Goal: Task Accomplishment & Management: Manage account settings

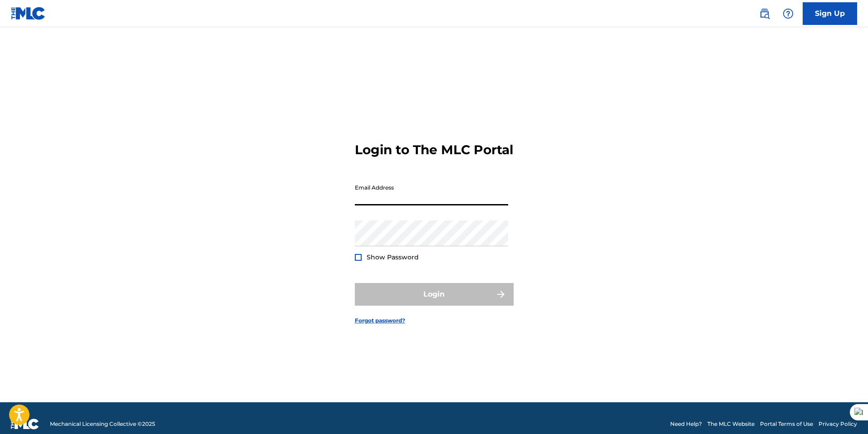
type input "[EMAIL_ADDRESS][DOMAIN_NAME]"
click at [384, 258] on div "Password Show Password" at bounding box center [431, 240] width 153 height 41
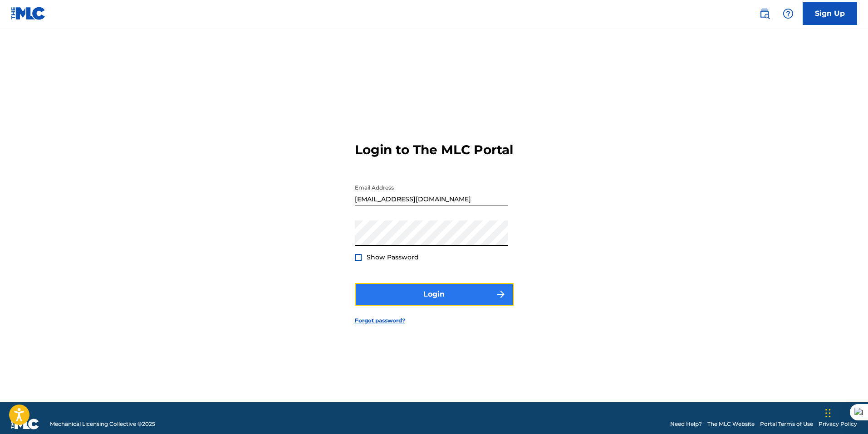
click at [424, 300] on button "Login" at bounding box center [434, 294] width 159 height 23
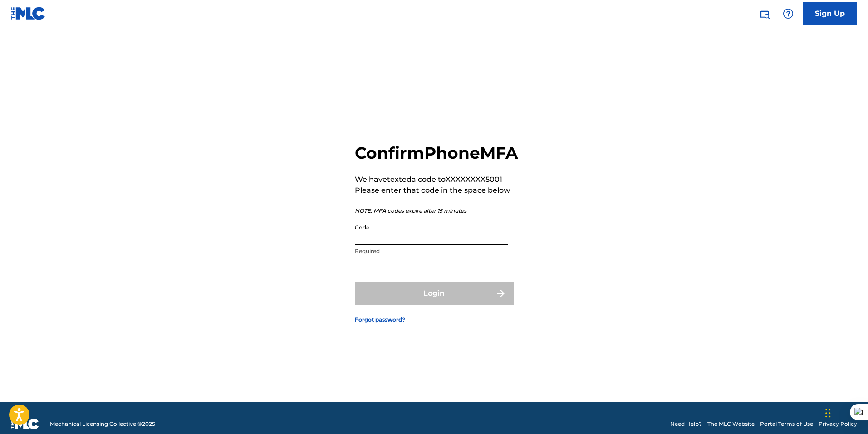
click at [375, 245] on input "Code" at bounding box center [431, 233] width 153 height 26
type input "435103"
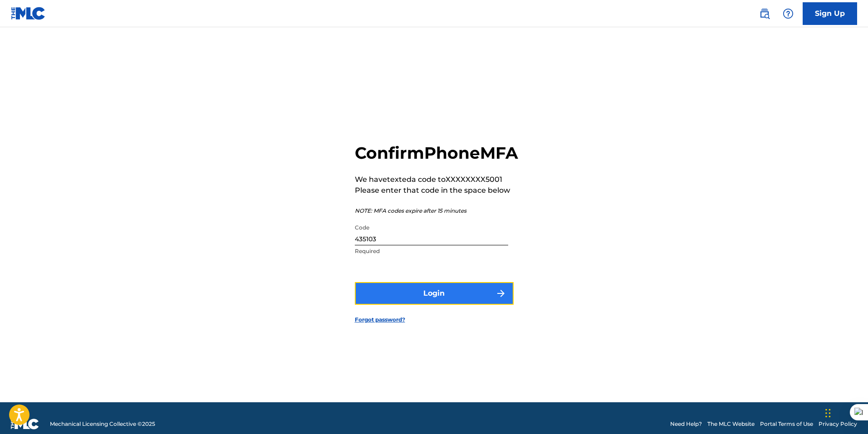
click at [401, 304] on button "Login" at bounding box center [434, 293] width 159 height 23
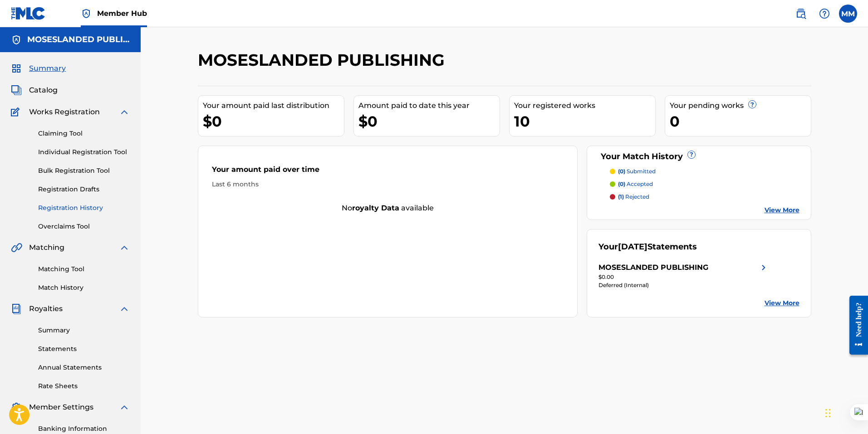
scroll to position [128, 0]
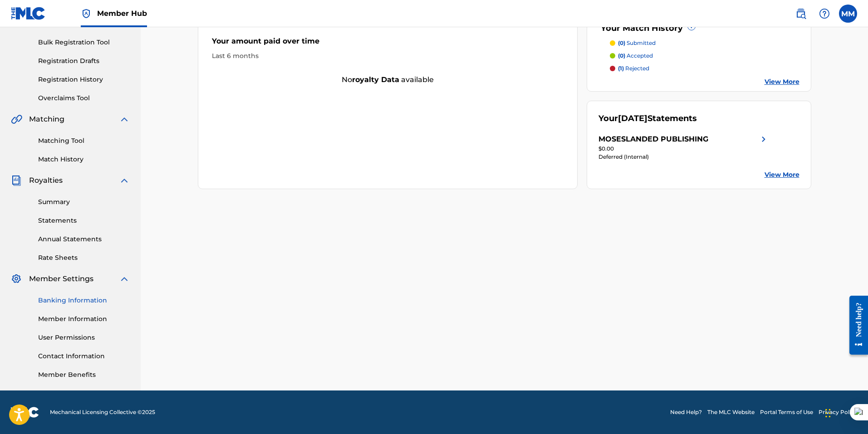
click at [94, 302] on link "Banking Information" at bounding box center [84, 301] width 92 height 10
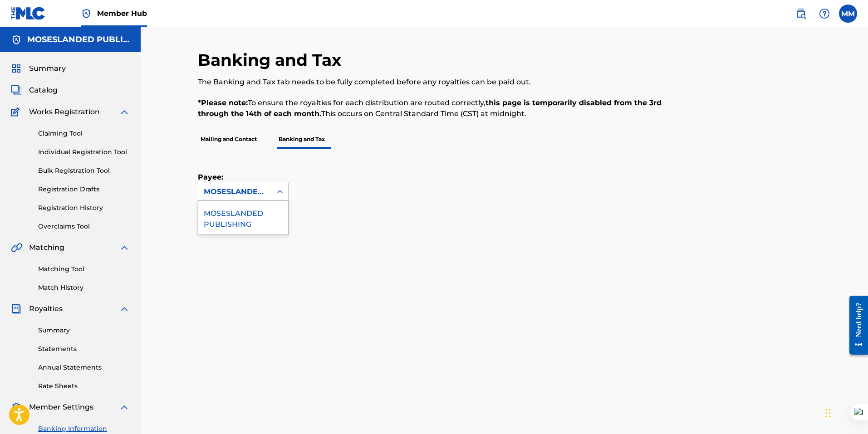
click at [251, 195] on div "MOSESLANDED PUBLISHING" at bounding box center [235, 191] width 63 height 11
click at [244, 221] on div "MOSESLANDED PUBLISHING" at bounding box center [243, 218] width 90 height 34
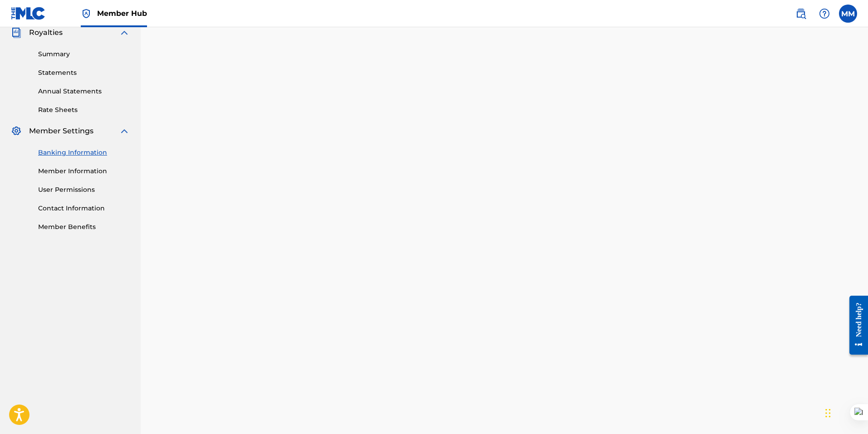
scroll to position [4, 0]
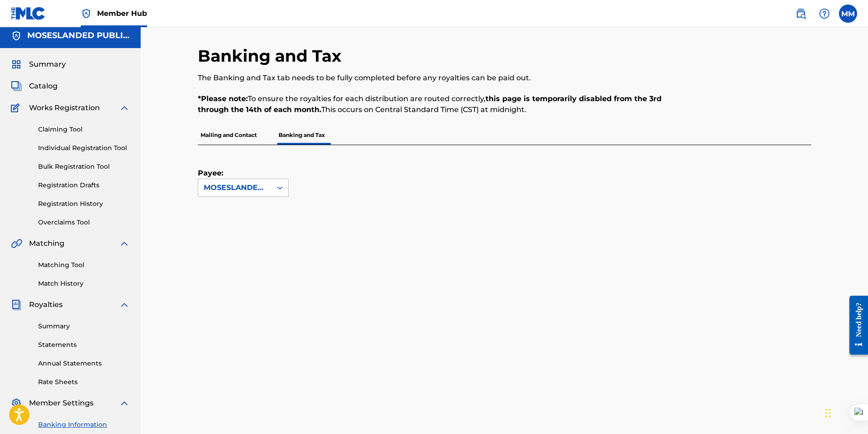
click at [248, 136] on p "Mailing and Contact" at bounding box center [229, 135] width 62 height 19
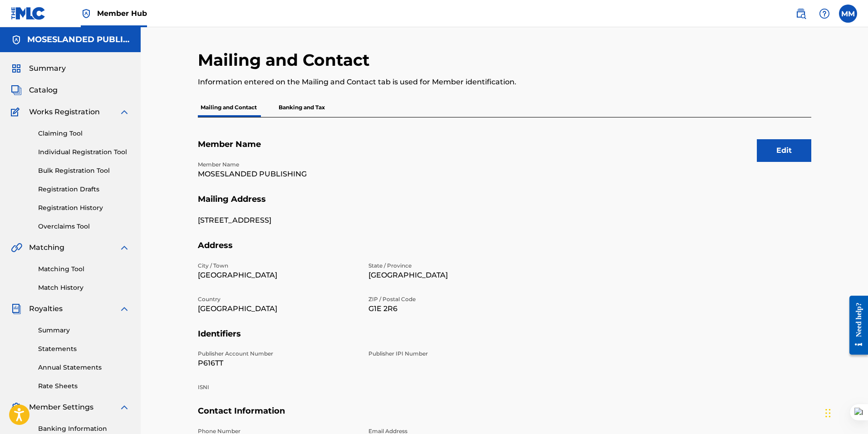
scroll to position [128, 0]
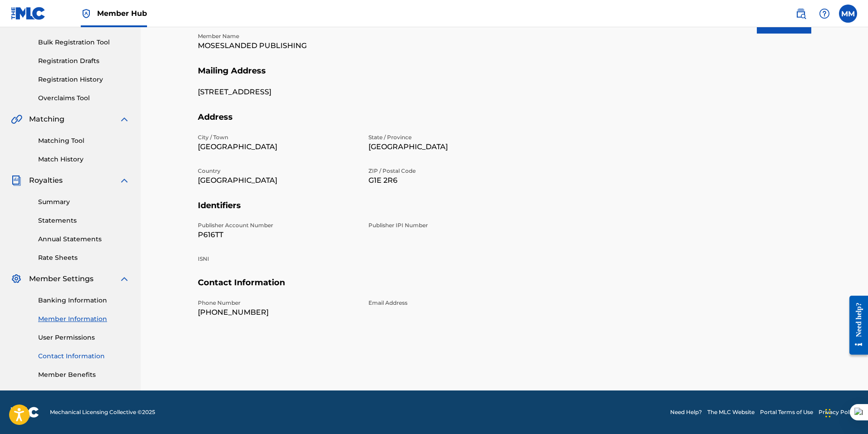
click at [89, 356] on link "Contact Information" at bounding box center [84, 356] width 92 height 10
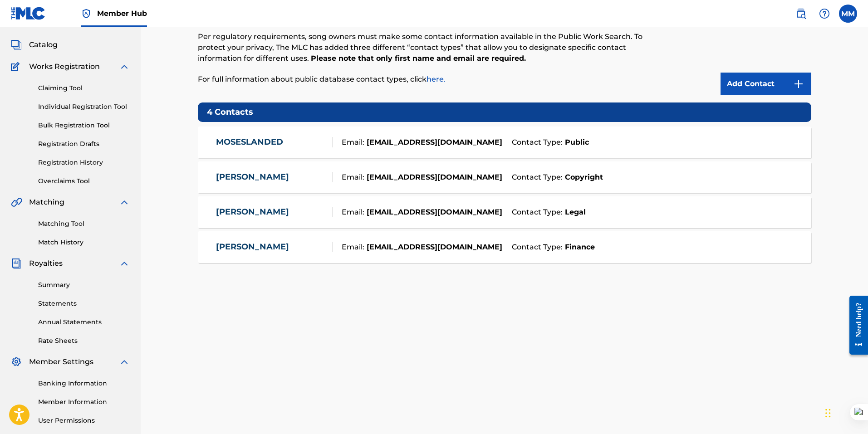
scroll to position [128, 0]
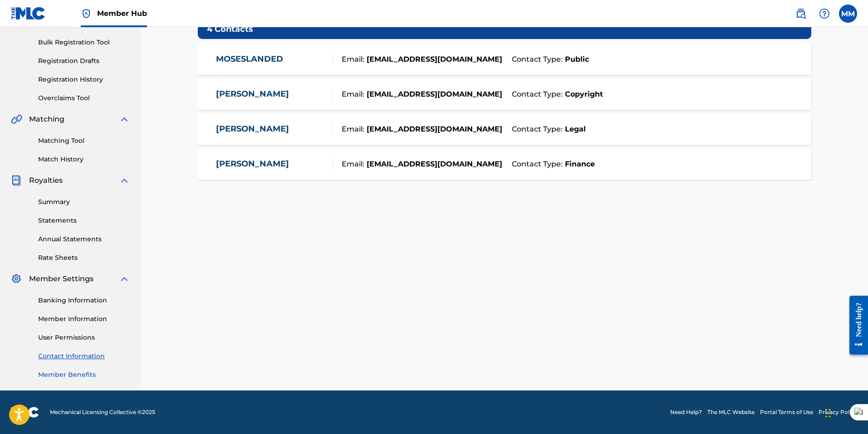
click at [88, 376] on link "Member Benefits" at bounding box center [84, 375] width 92 height 10
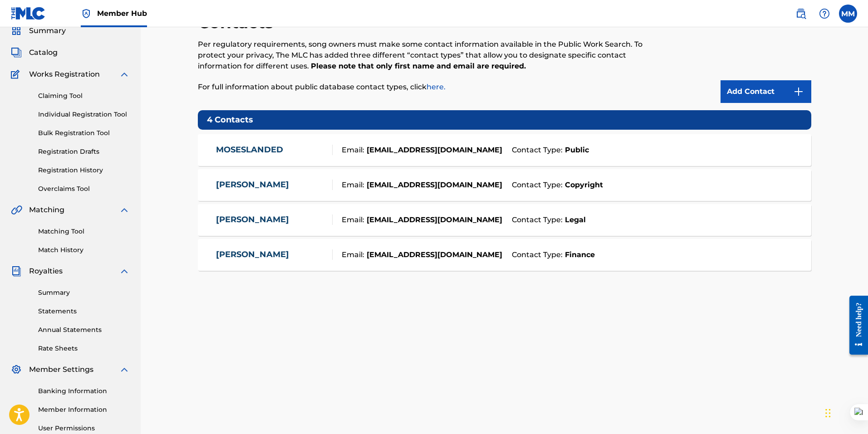
scroll to position [0, 0]
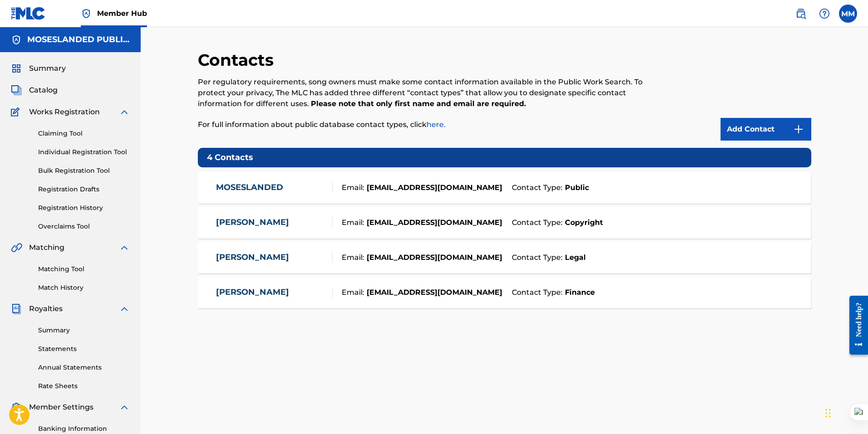
click at [56, 110] on span "Works Registration" at bounding box center [64, 112] width 71 height 11
click at [51, 91] on span "Catalog" at bounding box center [43, 90] width 29 height 11
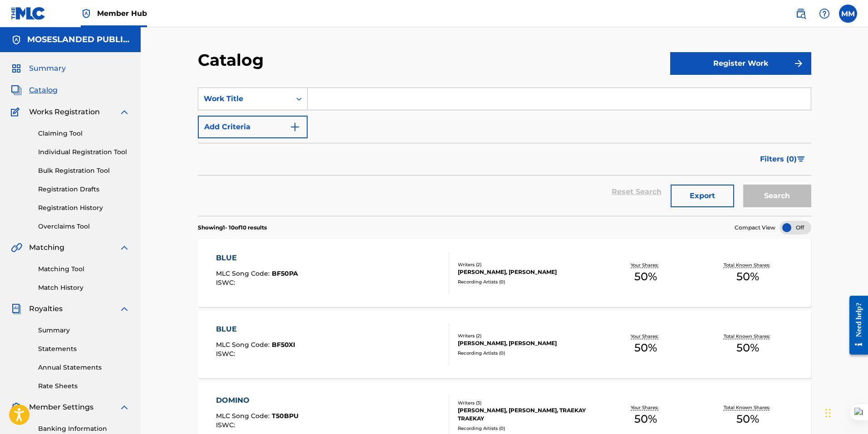
click at [47, 69] on span "Summary" at bounding box center [47, 68] width 37 height 11
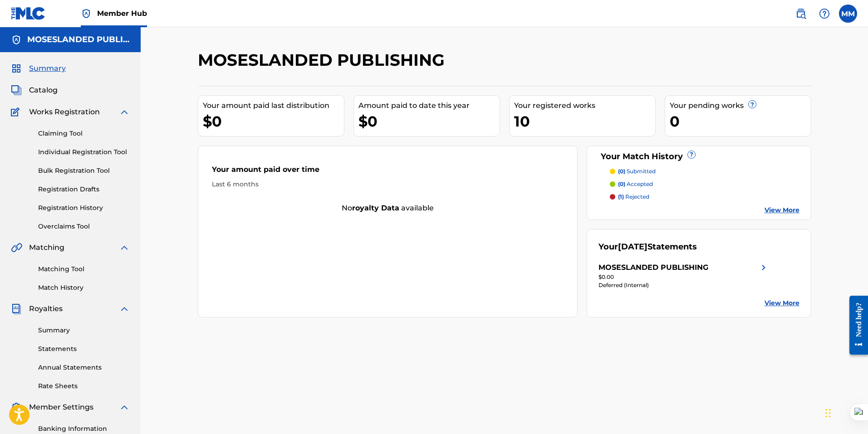
click at [791, 306] on link "View More" at bounding box center [781, 303] width 35 height 10
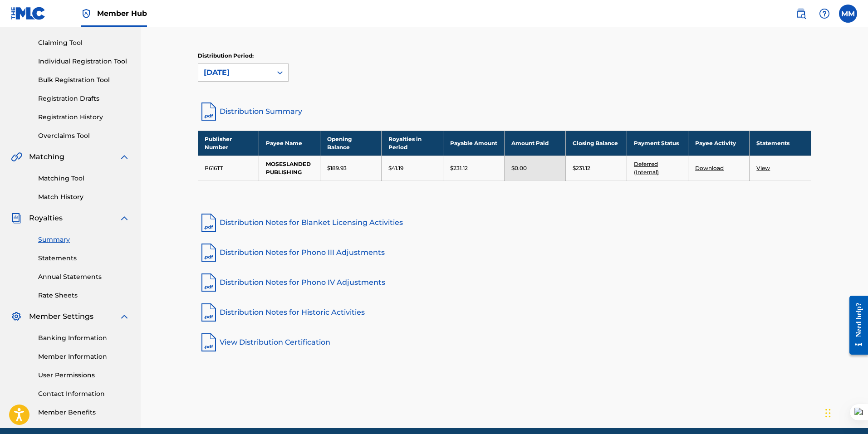
scroll to position [128, 0]
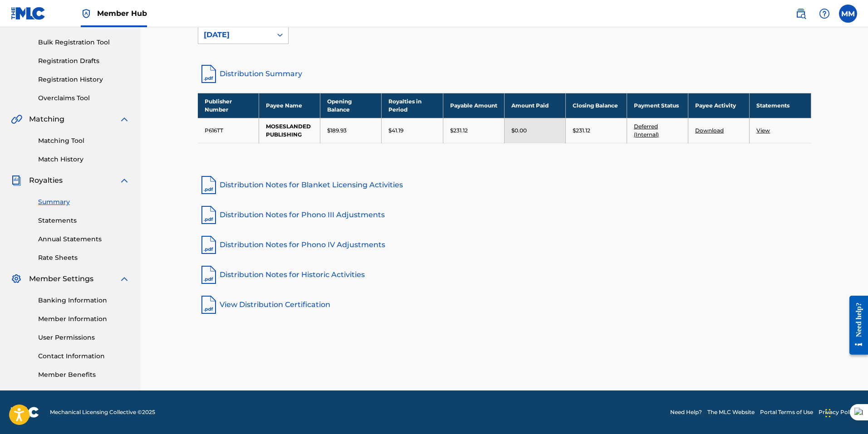
click at [770, 131] on td "View" at bounding box center [779, 130] width 61 height 25
click at [765, 130] on link "View" at bounding box center [763, 130] width 14 height 7
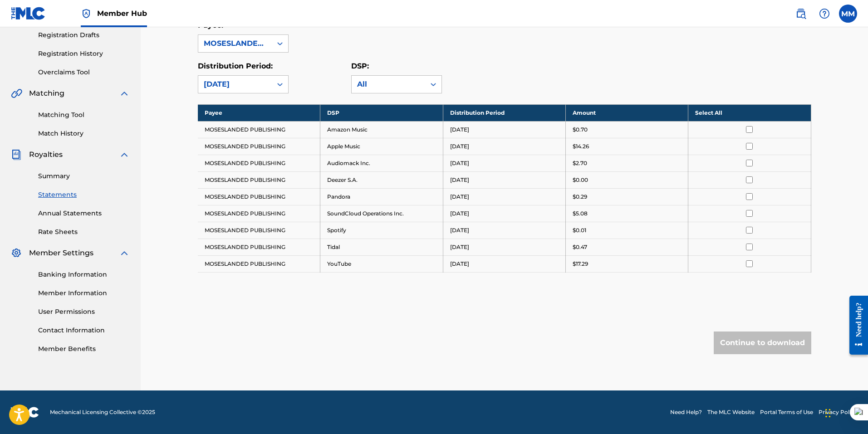
scroll to position [63, 0]
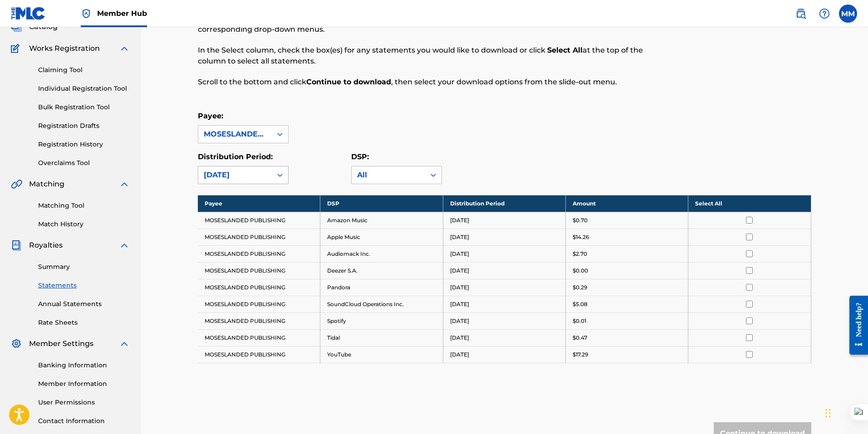
click at [256, 179] on div "[DATE]" at bounding box center [235, 175] width 63 height 11
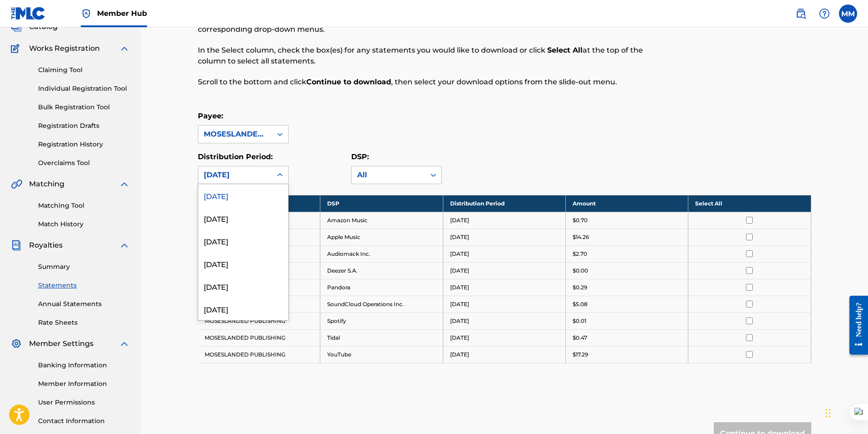
click at [418, 122] on div "Payee: MOSESLANDED PUBLISHING" at bounding box center [504, 127] width 613 height 33
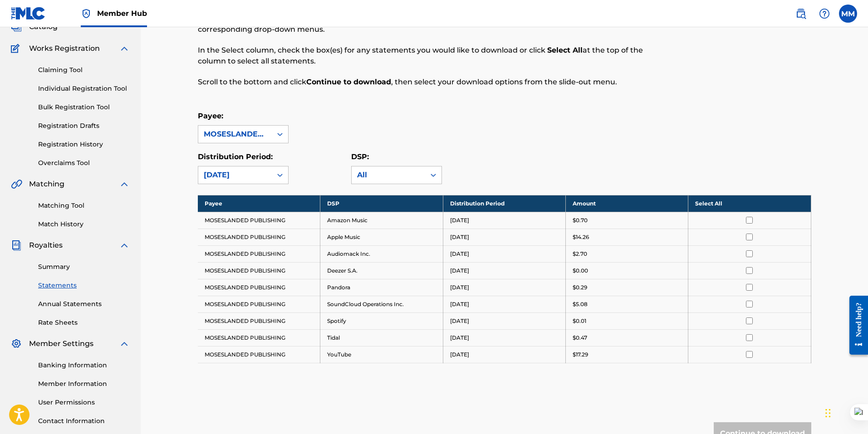
scroll to position [128, 0]
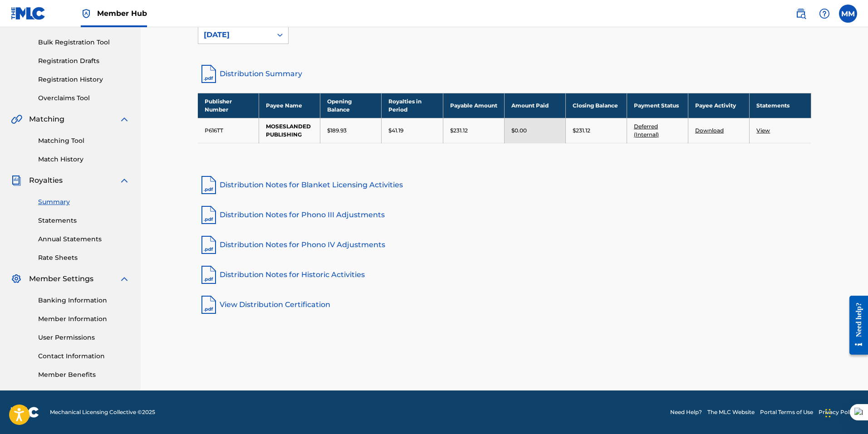
click at [376, 337] on div "Royalties Select your desired distribution period from the drop-down menu to se…" at bounding box center [504, 156] width 635 height 469
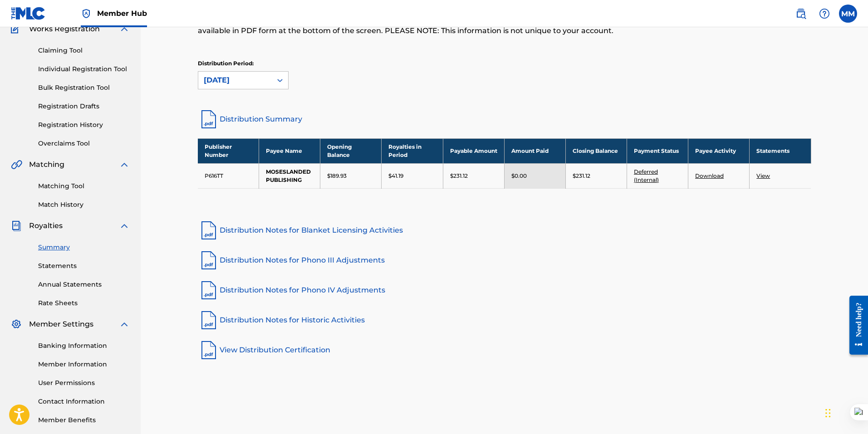
scroll to position [38, 0]
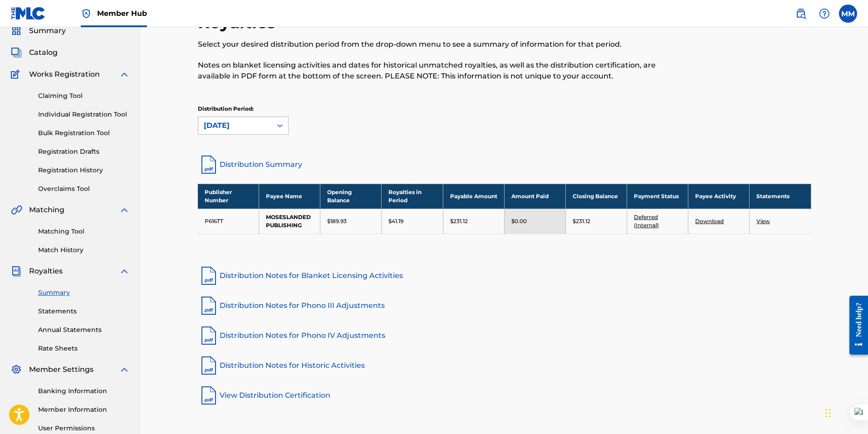
click at [267, 122] on div "[DATE]" at bounding box center [234, 125] width 73 height 17
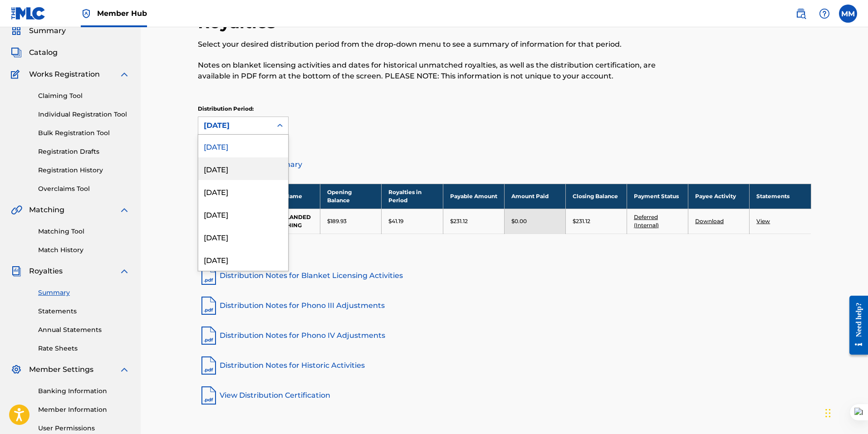
click at [243, 174] on div "[DATE]" at bounding box center [243, 168] width 90 height 23
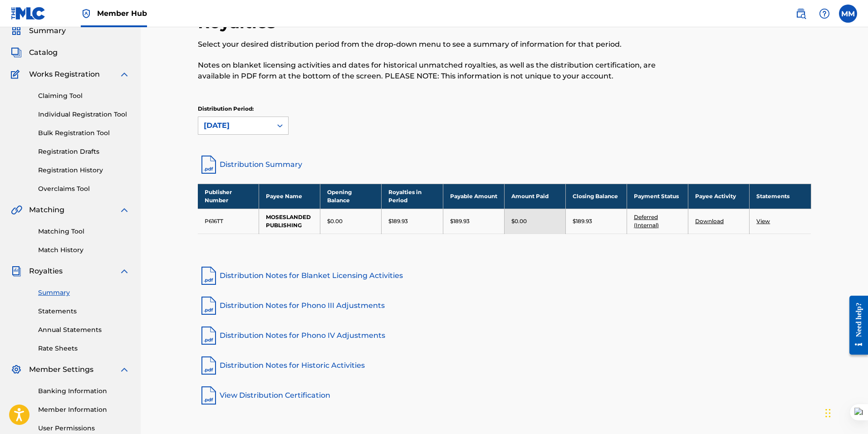
click at [260, 124] on div "[DATE]" at bounding box center [235, 125] width 63 height 11
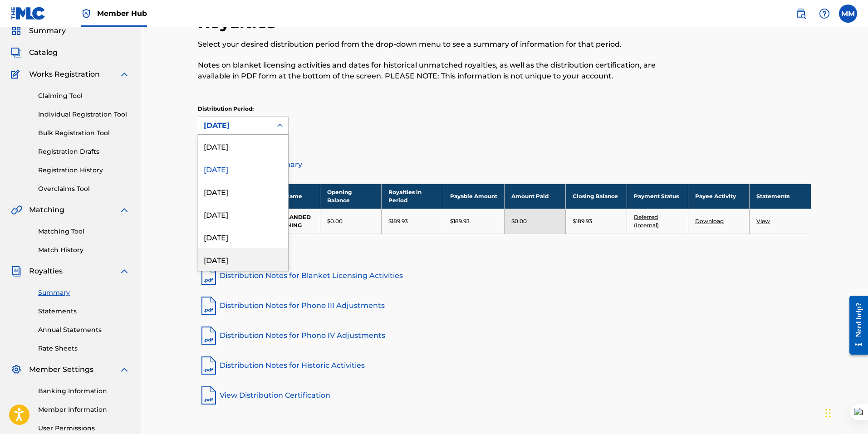
click at [236, 252] on div "[DATE]" at bounding box center [243, 259] width 90 height 23
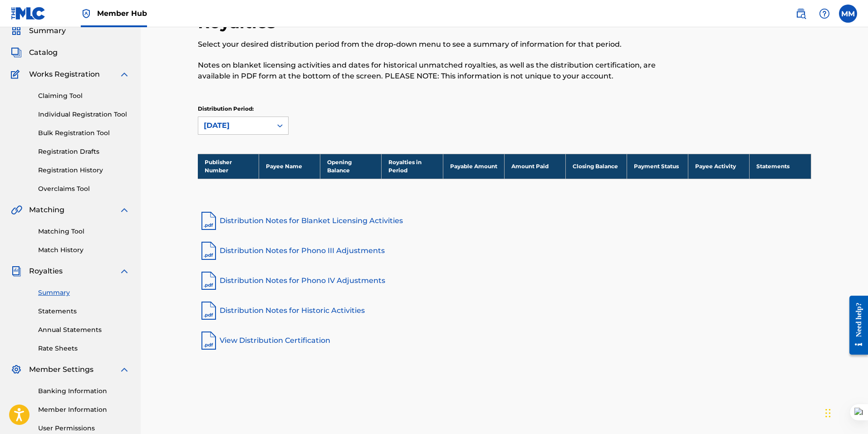
click at [246, 120] on div "[DATE]" at bounding box center [234, 125] width 73 height 17
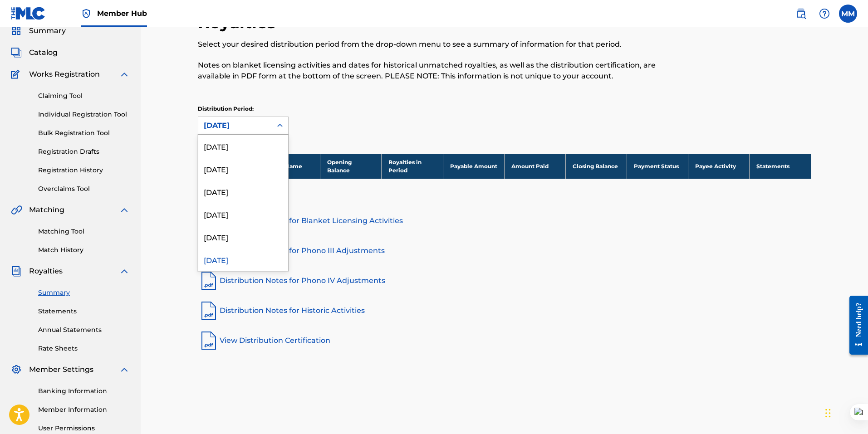
scroll to position [8, 0]
click at [224, 228] on div "[DATE]" at bounding box center [243, 229] width 90 height 23
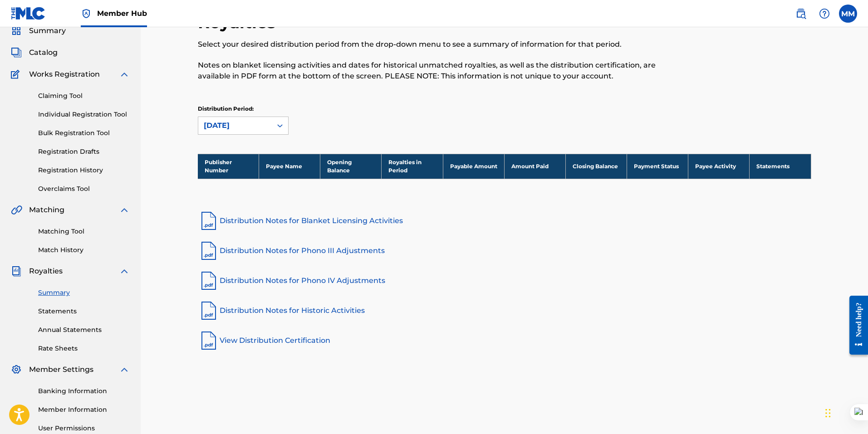
click at [239, 119] on div "[DATE]" at bounding box center [234, 125] width 73 height 17
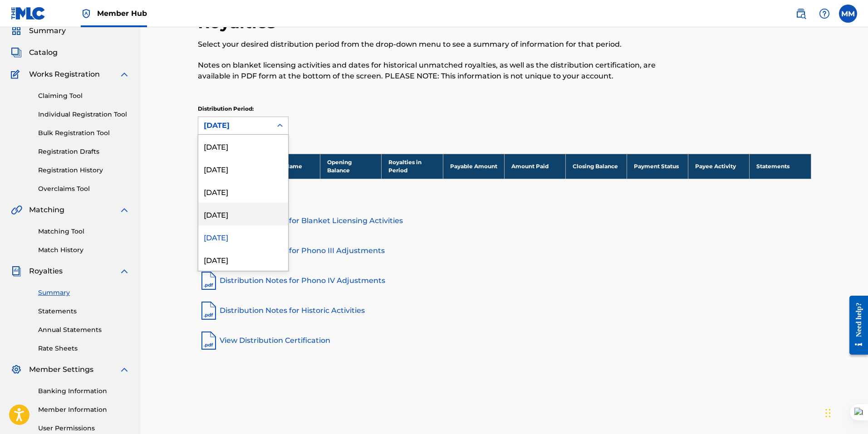
click at [229, 219] on div "[DATE]" at bounding box center [243, 214] width 90 height 23
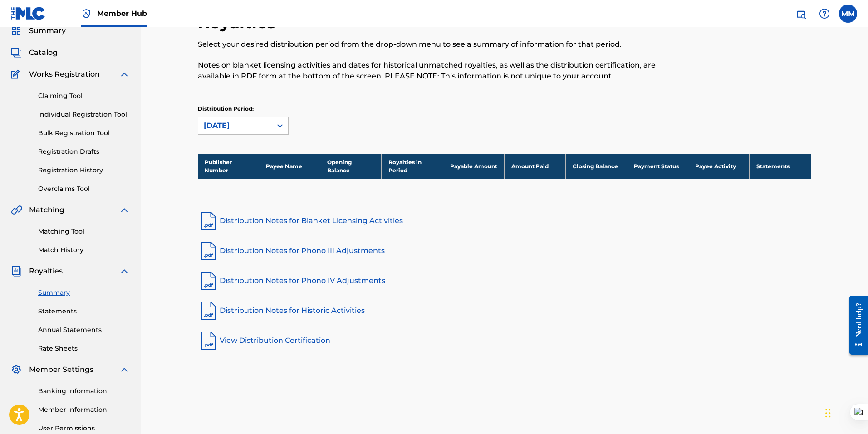
click at [239, 121] on div "[DATE]" at bounding box center [235, 125] width 63 height 11
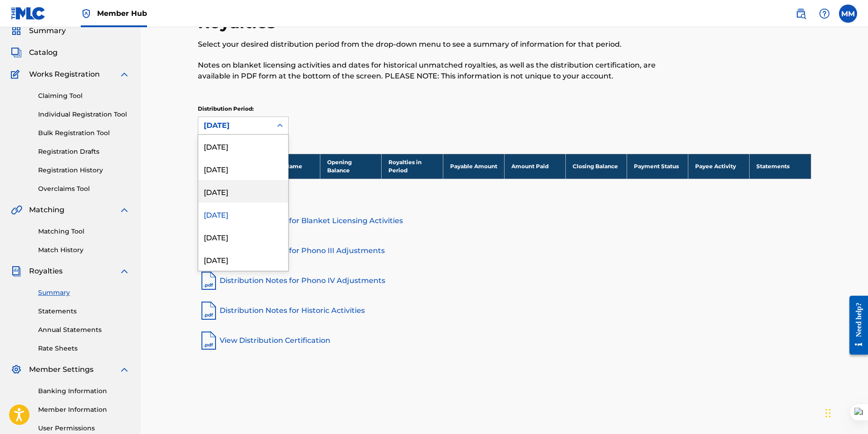
click at [229, 199] on div "[DATE]" at bounding box center [243, 191] width 90 height 23
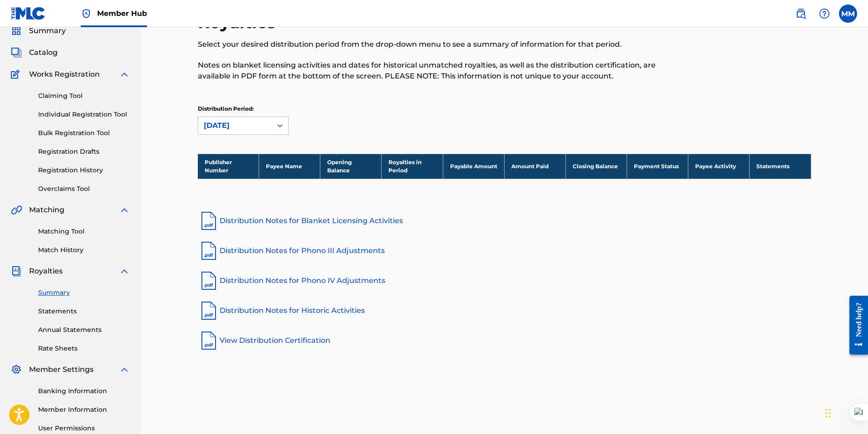
click at [243, 127] on div "[DATE]" at bounding box center [235, 125] width 63 height 11
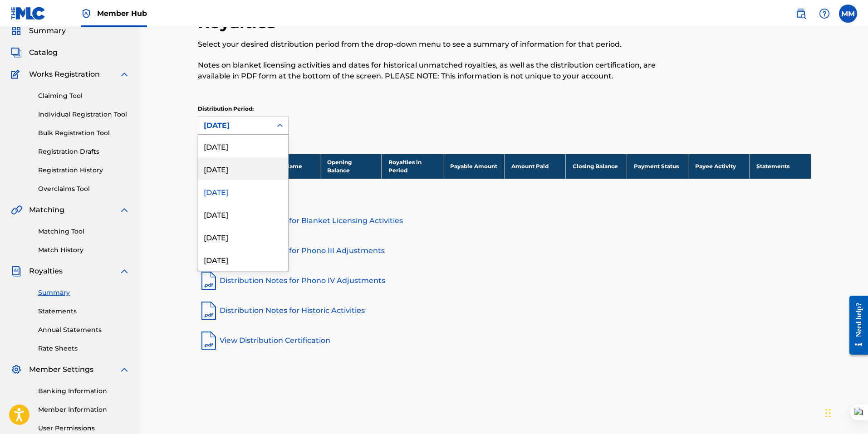
click at [229, 171] on div "[DATE]" at bounding box center [243, 168] width 90 height 23
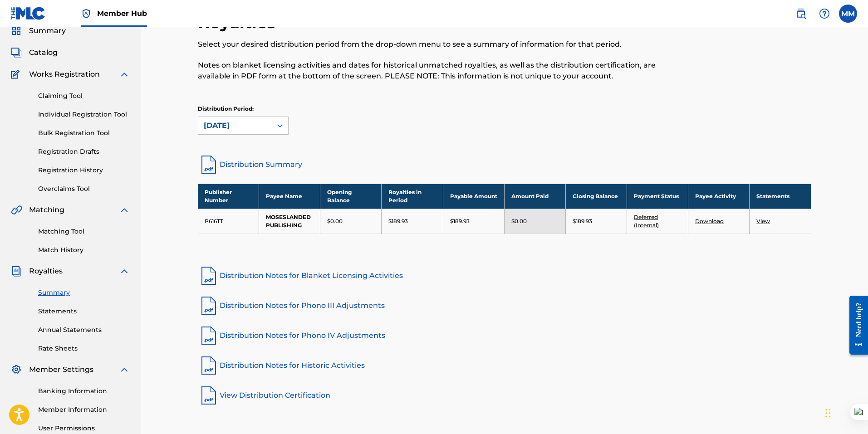
click at [243, 129] on div "[DATE]" at bounding box center [235, 125] width 63 height 11
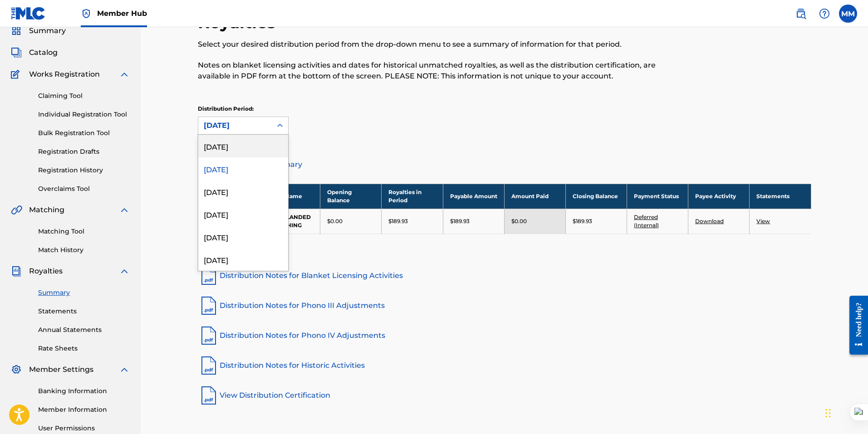
click at [243, 145] on div "[DATE]" at bounding box center [243, 146] width 90 height 23
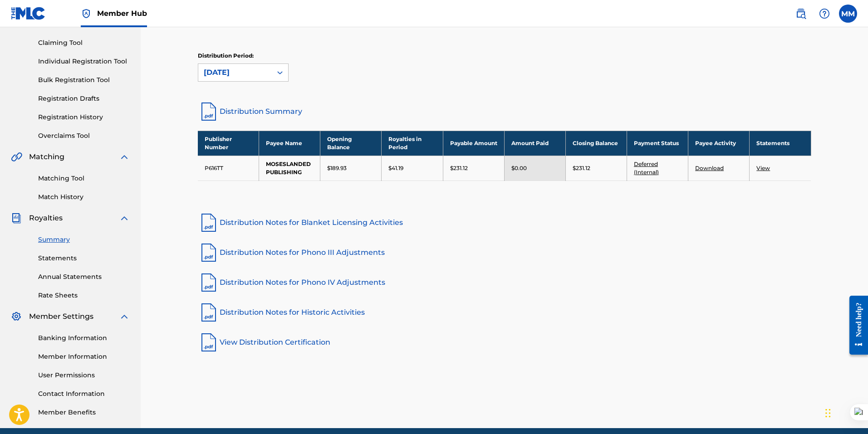
scroll to position [0, 0]
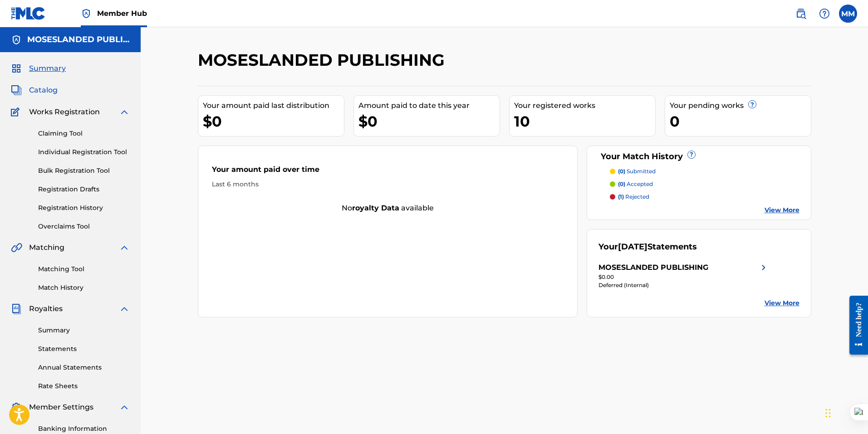
click at [49, 86] on span "Catalog" at bounding box center [43, 90] width 29 height 11
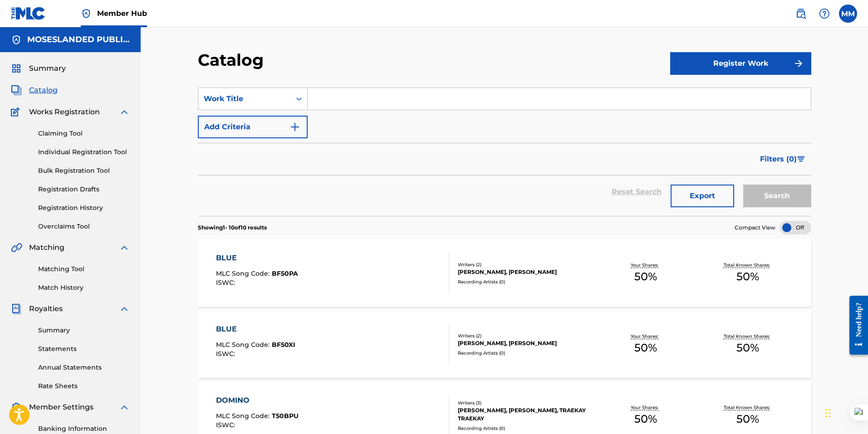
scroll to position [317, 0]
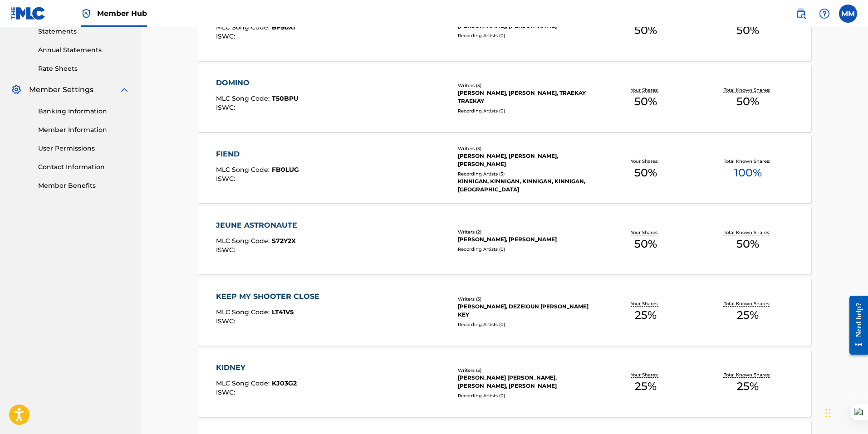
click at [73, 116] on div "Banking Information Member Information User Permissions Contact Information Mem…" at bounding box center [70, 142] width 119 height 95
click at [73, 111] on link "Banking Information" at bounding box center [84, 112] width 92 height 10
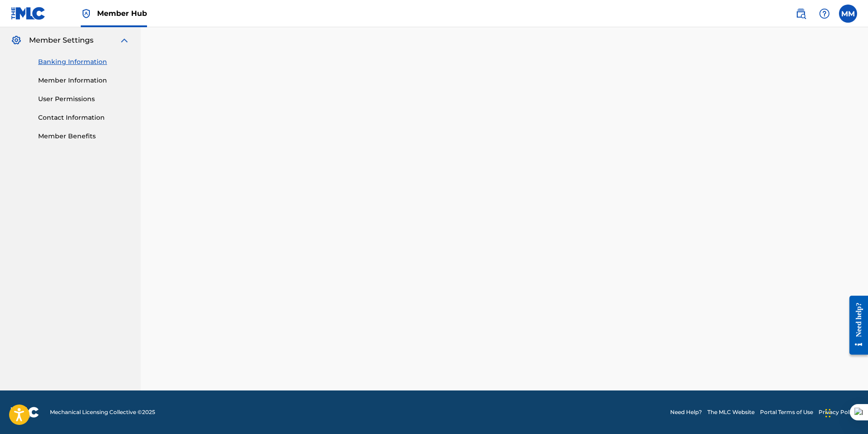
scroll to position [4, 0]
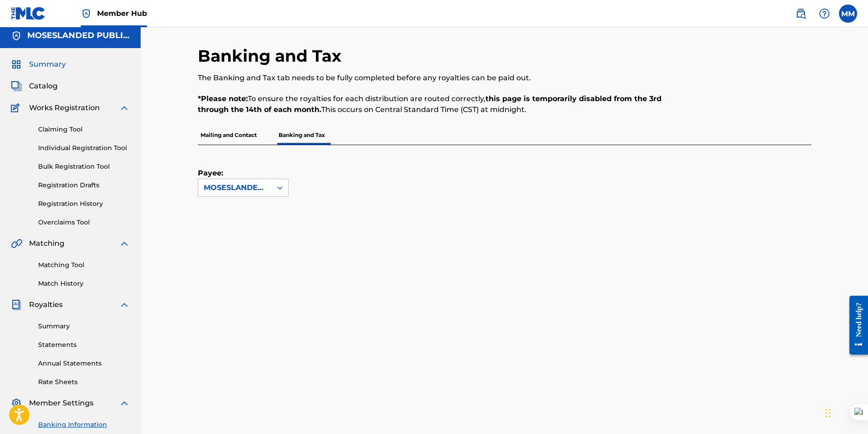
click at [49, 68] on span "Summary" at bounding box center [47, 64] width 37 height 11
